Goal: Task Accomplishment & Management: Use online tool/utility

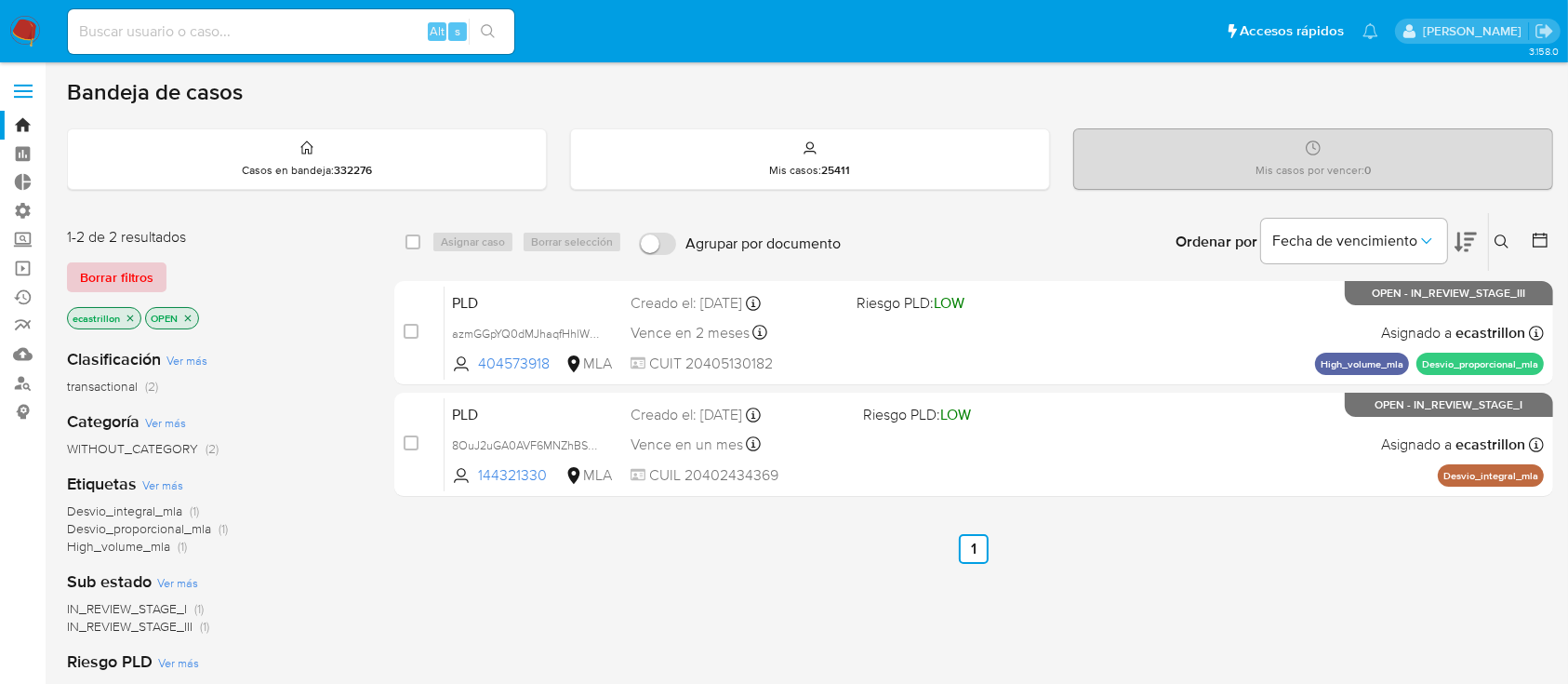
click at [133, 265] on span "Borrar filtros" at bounding box center [116, 278] width 74 height 26
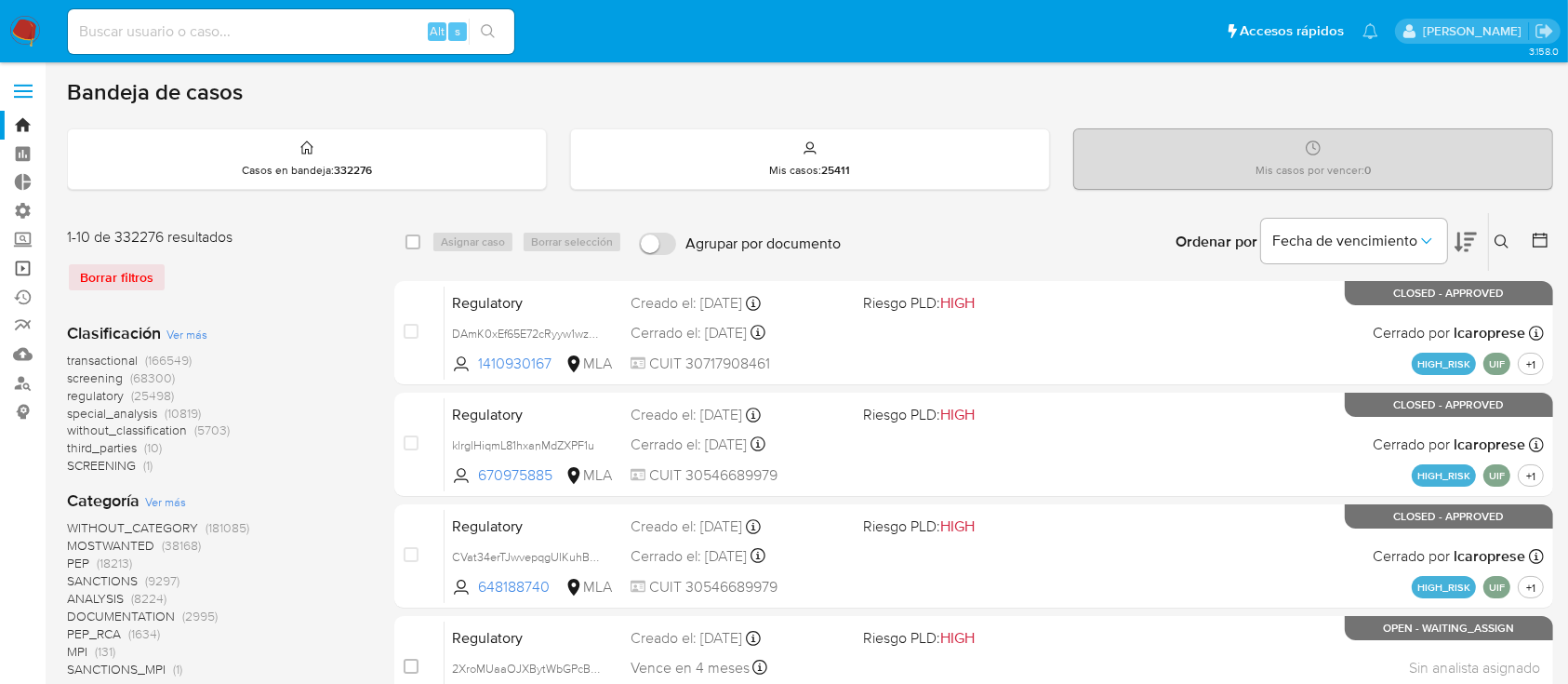
click at [23, 264] on link "Operaciones masivas" at bounding box center [110, 268] width 221 height 29
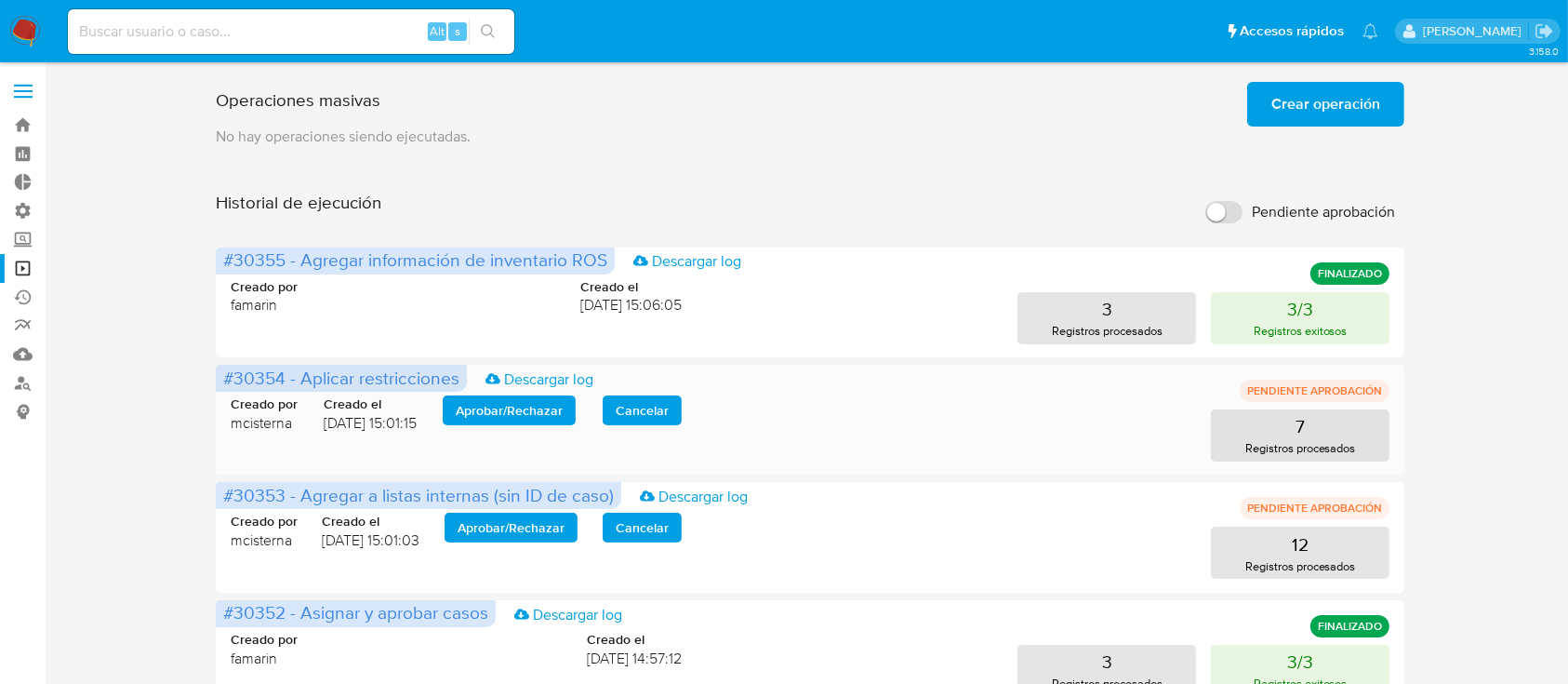
click at [454, 408] on button "Aprobar / Rechazar" at bounding box center [509, 410] width 133 height 30
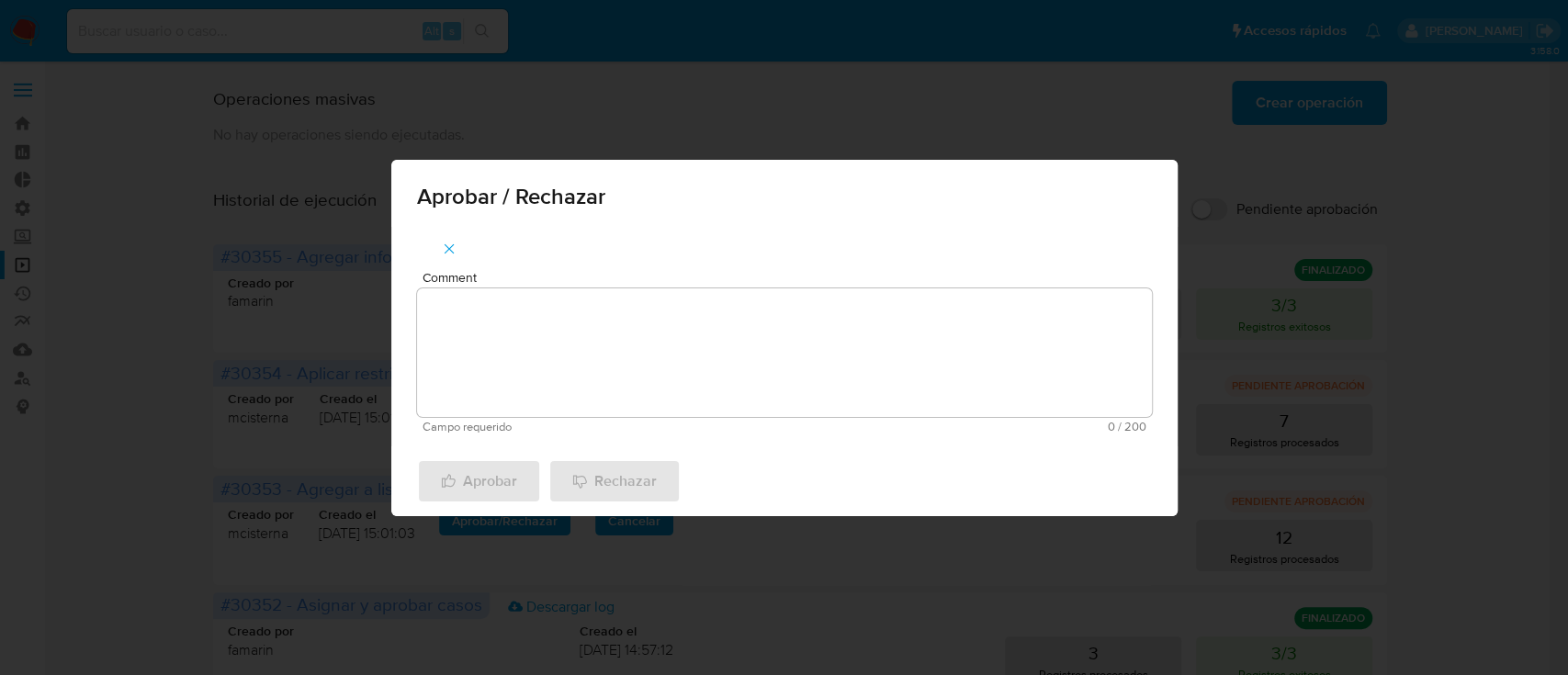
click at [555, 334] on textarea "Comment" at bounding box center [784, 353] width 734 height 128
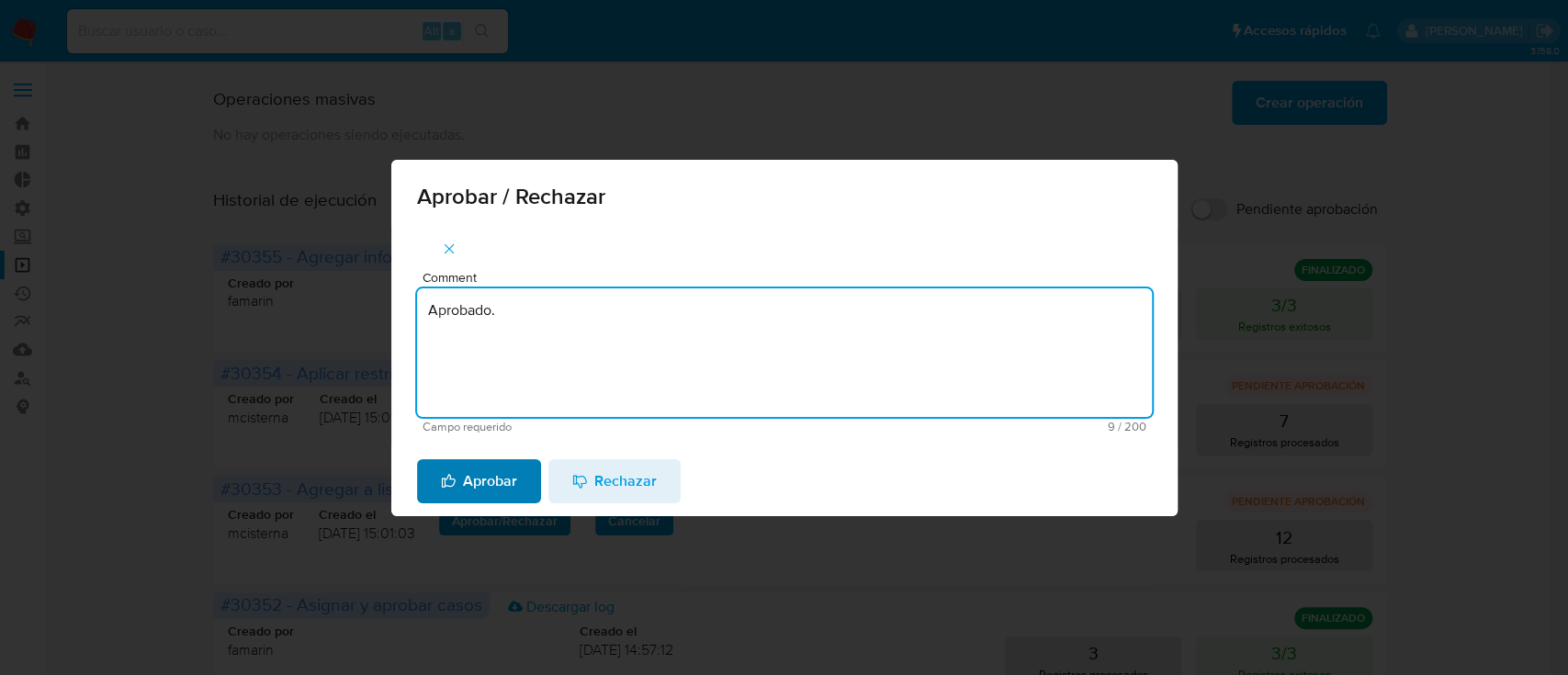
type textarea "Aprobado."
click at [490, 480] on span "Aprobar" at bounding box center [479, 482] width 76 height 41
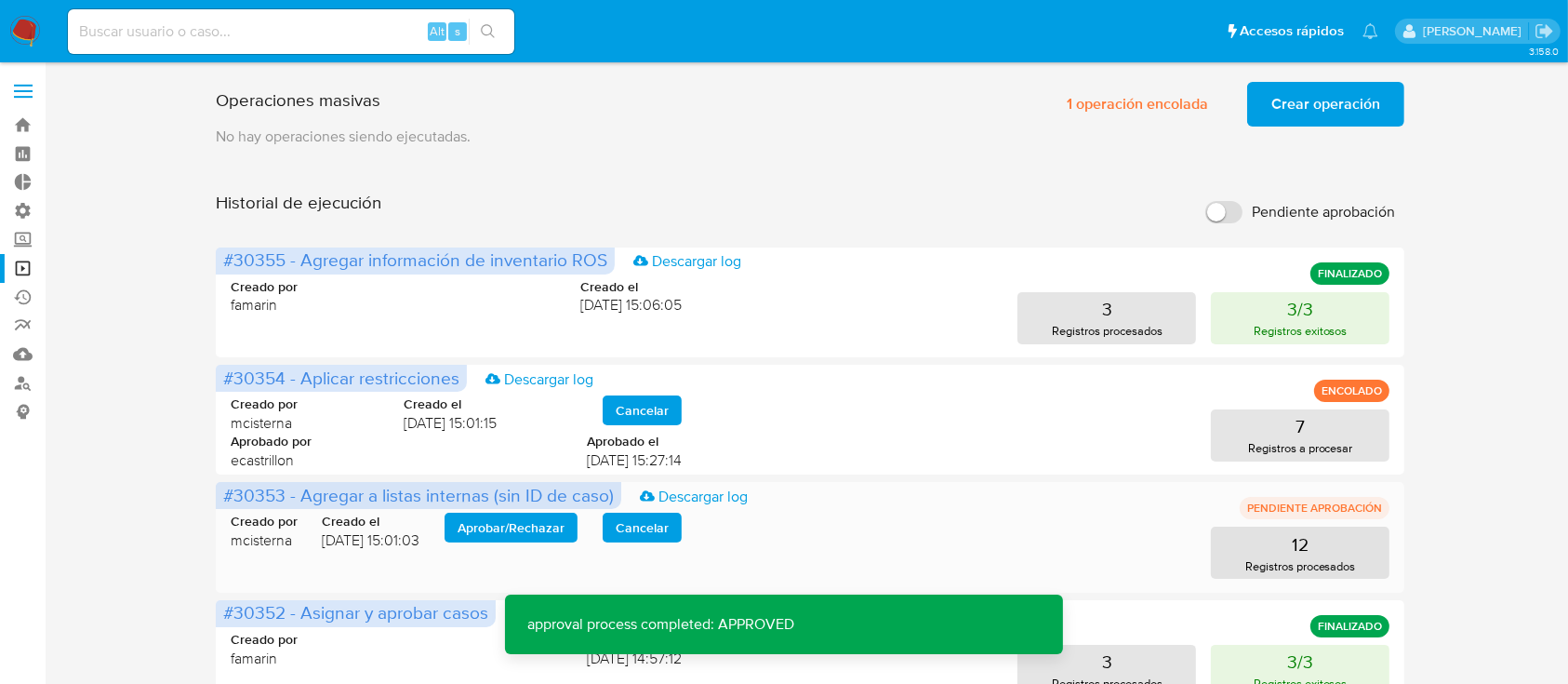
click at [477, 525] on span "Aprobar / Rechazar" at bounding box center [511, 528] width 107 height 26
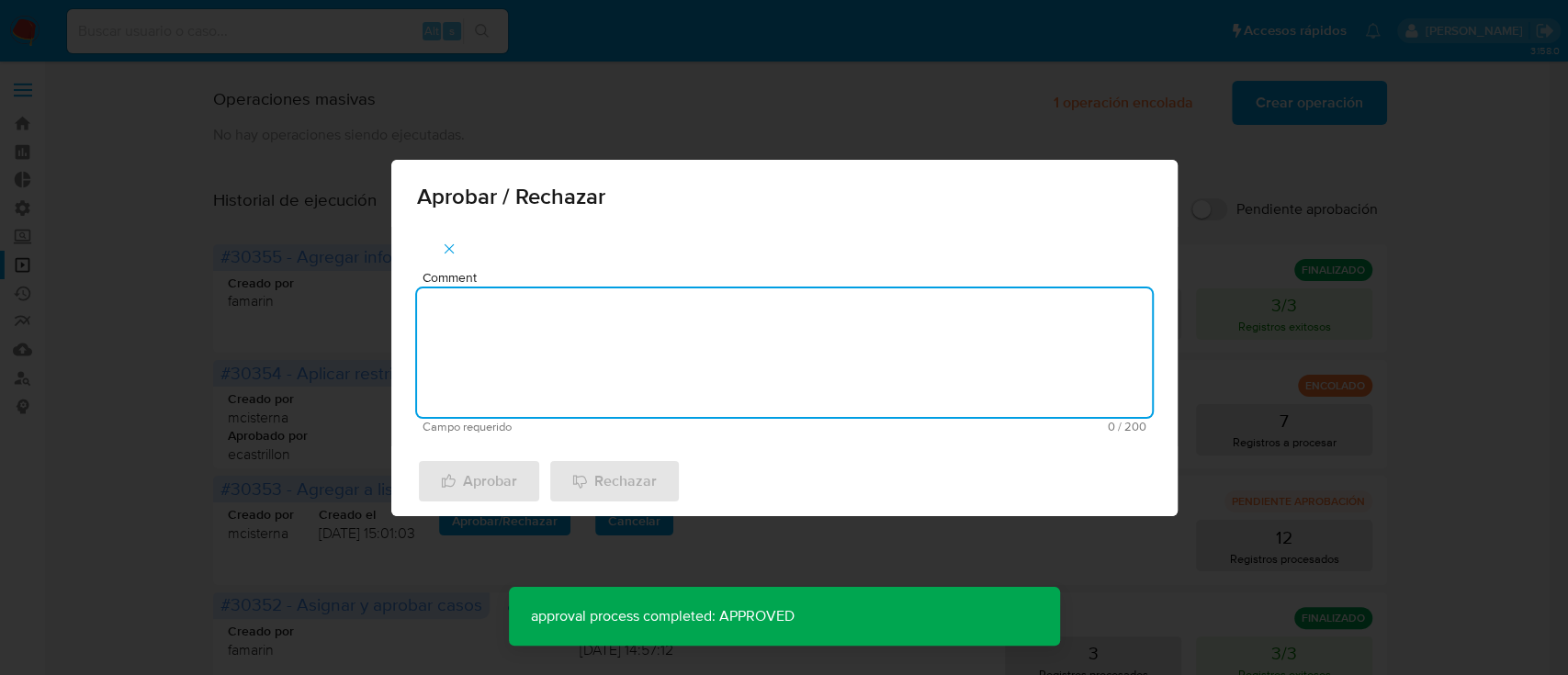
click at [492, 370] on textarea "Comment" at bounding box center [784, 353] width 734 height 128
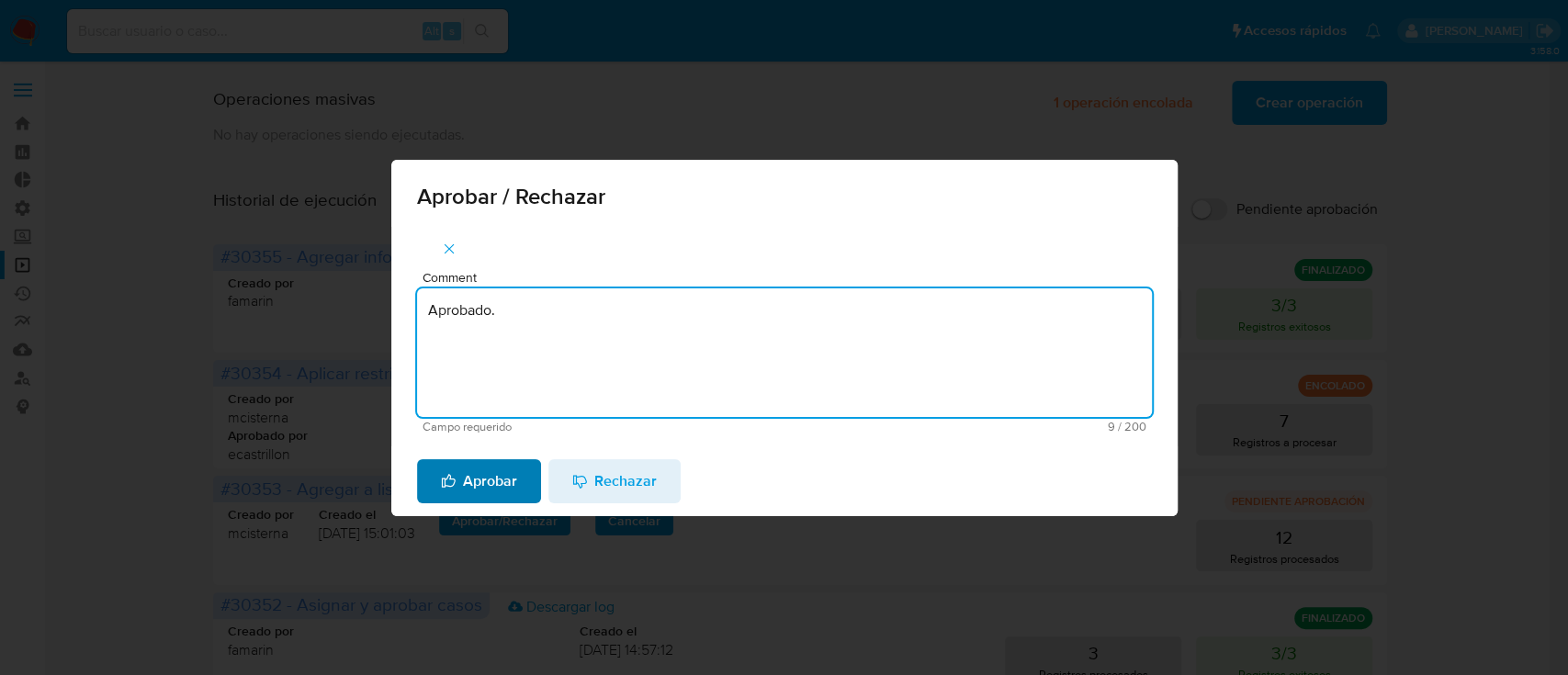
type textarea "Aprobado."
click at [500, 476] on span "Aprobar" at bounding box center [479, 482] width 76 height 41
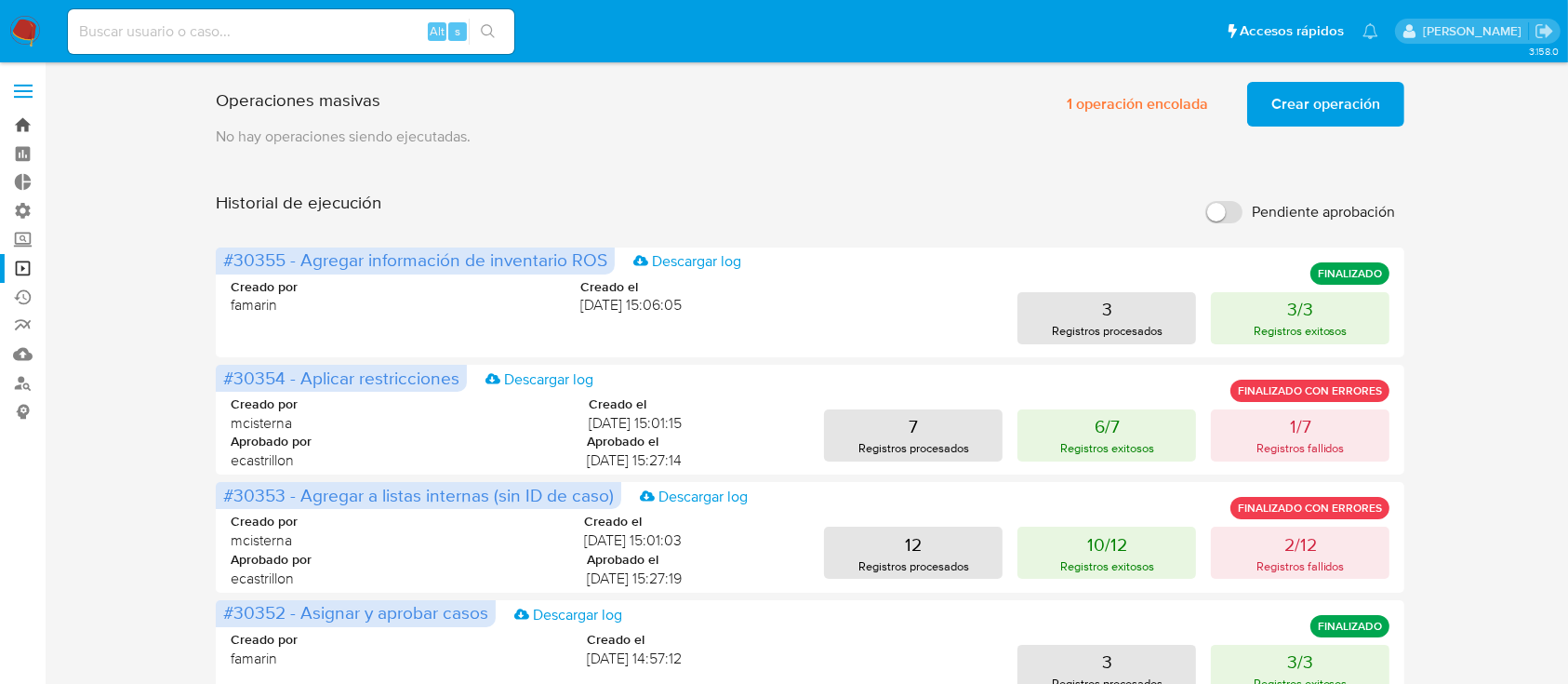
click at [0, 127] on link "Bandeja" at bounding box center [110, 125] width 221 height 29
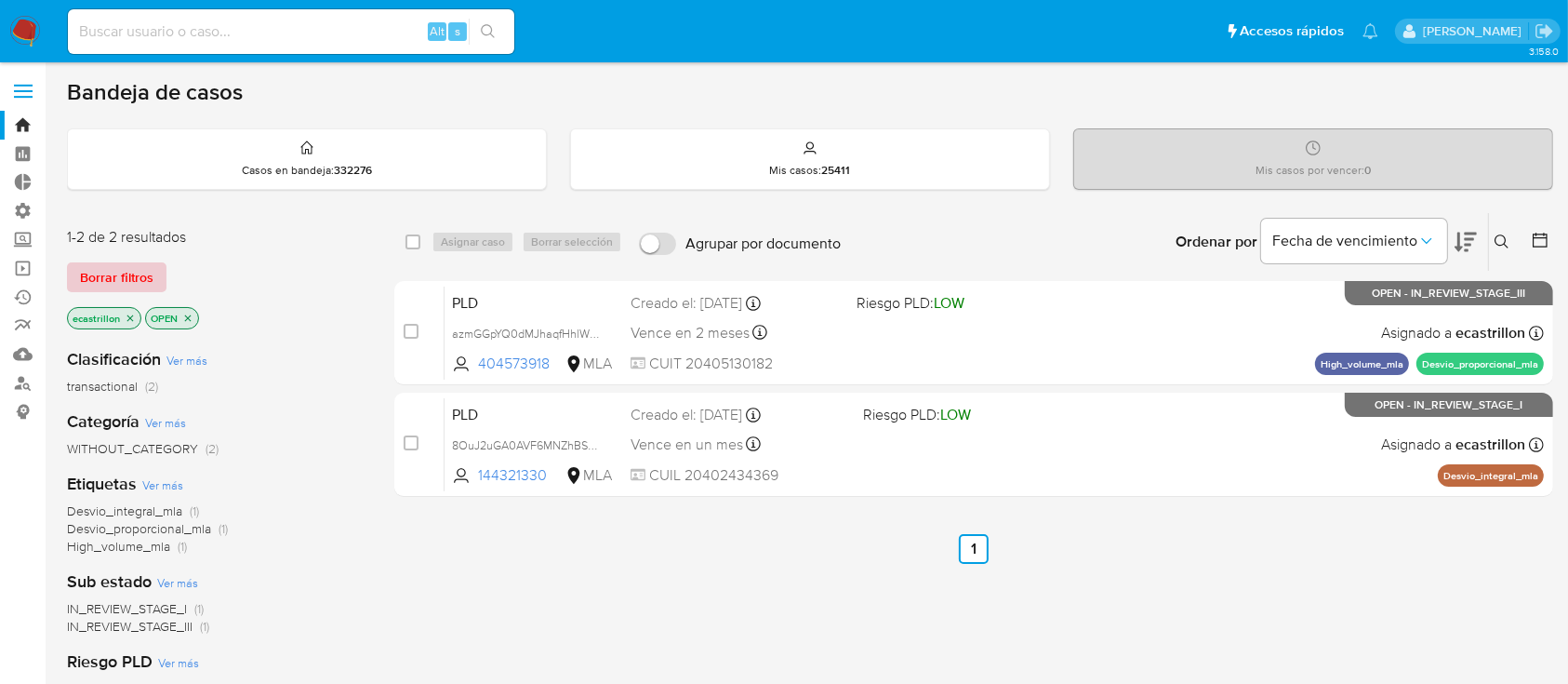
click at [153, 263] on button "Borrar filtros" at bounding box center [116, 278] width 99 height 30
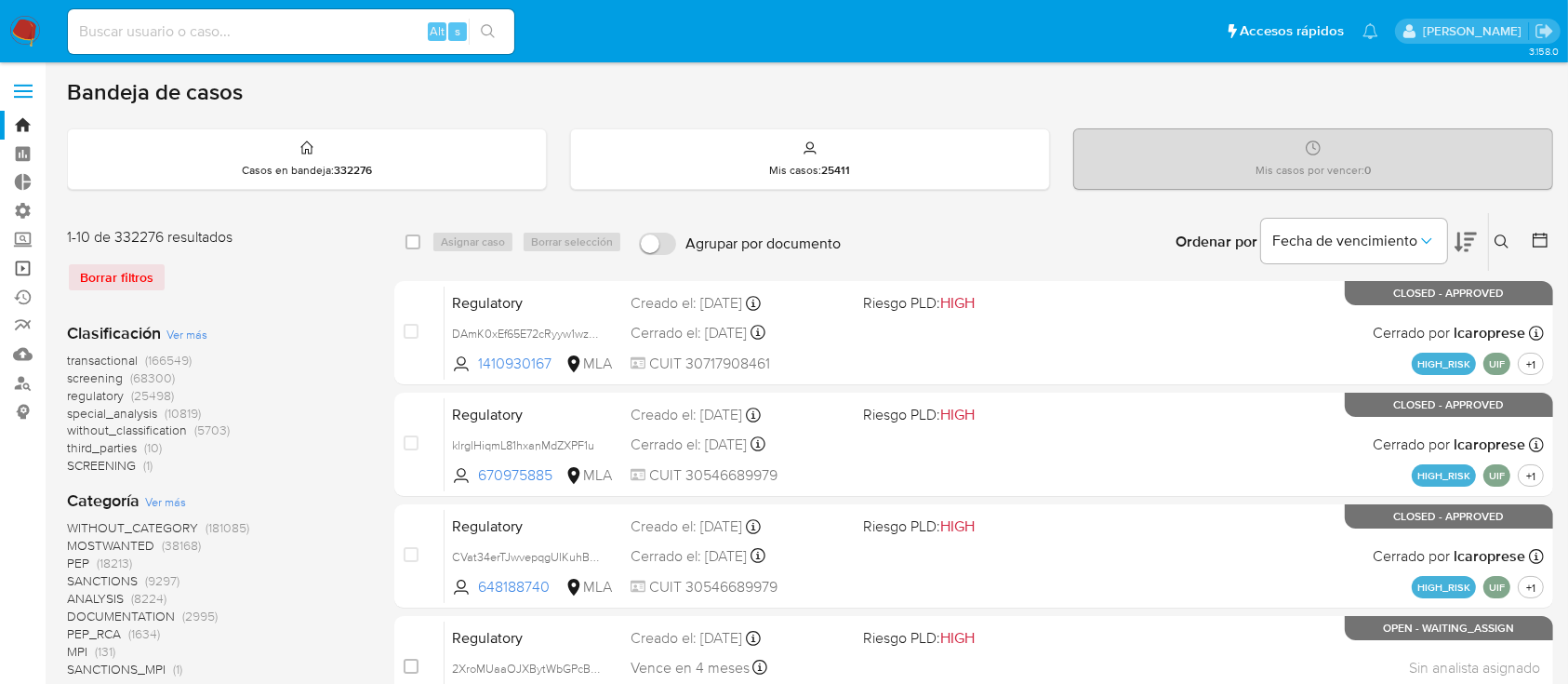
click at [11, 263] on link "Operaciones masivas" at bounding box center [110, 268] width 221 height 29
